Goal: Book appointment/travel/reservation

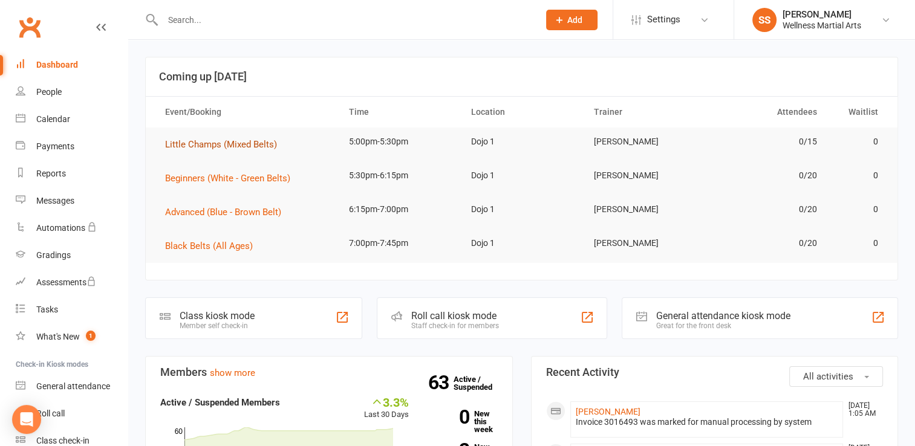
click at [262, 146] on span "Little Champs (Mixed Belts)" at bounding box center [221, 144] width 112 height 11
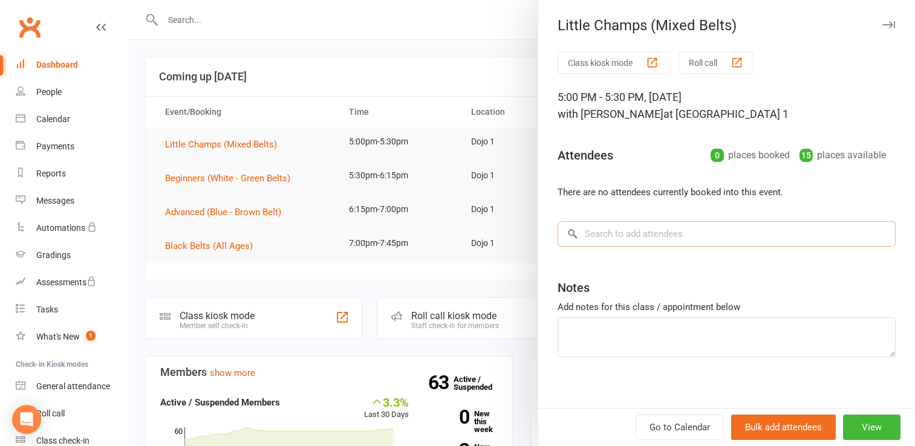
click at [709, 239] on input "search" at bounding box center [726, 233] width 338 height 25
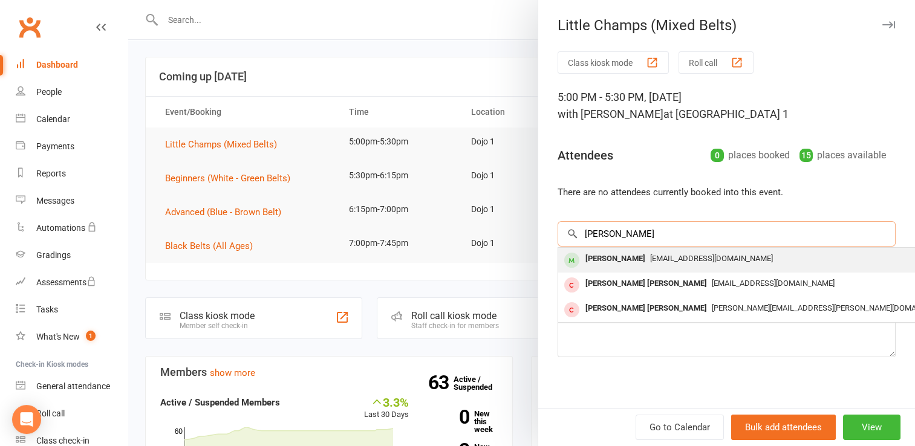
drag, startPoint x: 709, startPoint y: 239, endPoint x: 704, endPoint y: 251, distance: 12.8
click at [704, 247] on div "[PERSON_NAME] × No results [PERSON_NAME] [EMAIL_ADDRESS][DOMAIN_NAME] [PERSON_N…" at bounding box center [726, 233] width 338 height 25
type input "[PERSON_NAME]"
click at [704, 251] on div "[EMAIL_ADDRESS][DOMAIN_NAME]" at bounding box center [739, 259] width 352 height 18
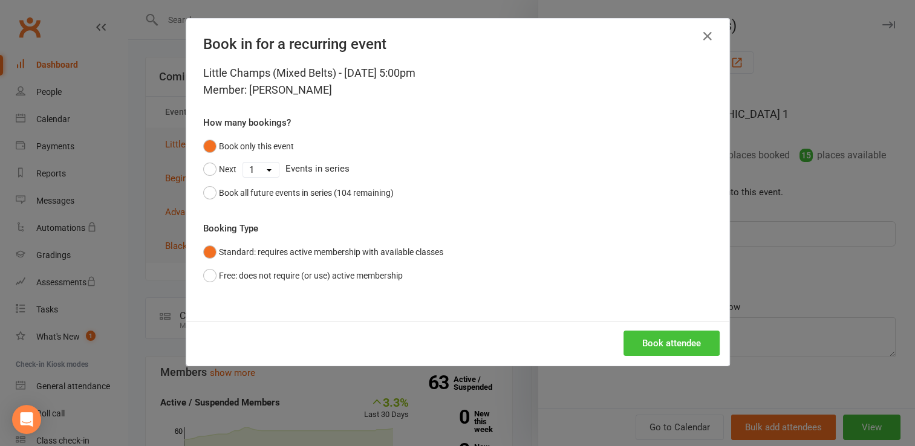
click at [683, 345] on button "Book attendee" at bounding box center [671, 343] width 96 height 25
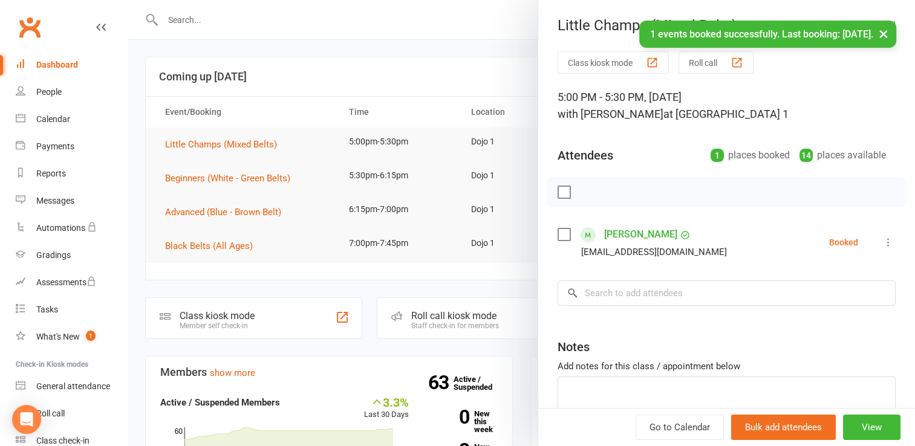
click at [561, 192] on label at bounding box center [563, 192] width 12 height 12
click at [585, 192] on icon "button" at bounding box center [590, 192] width 13 height 13
